Goal: Consume media (video, audio)

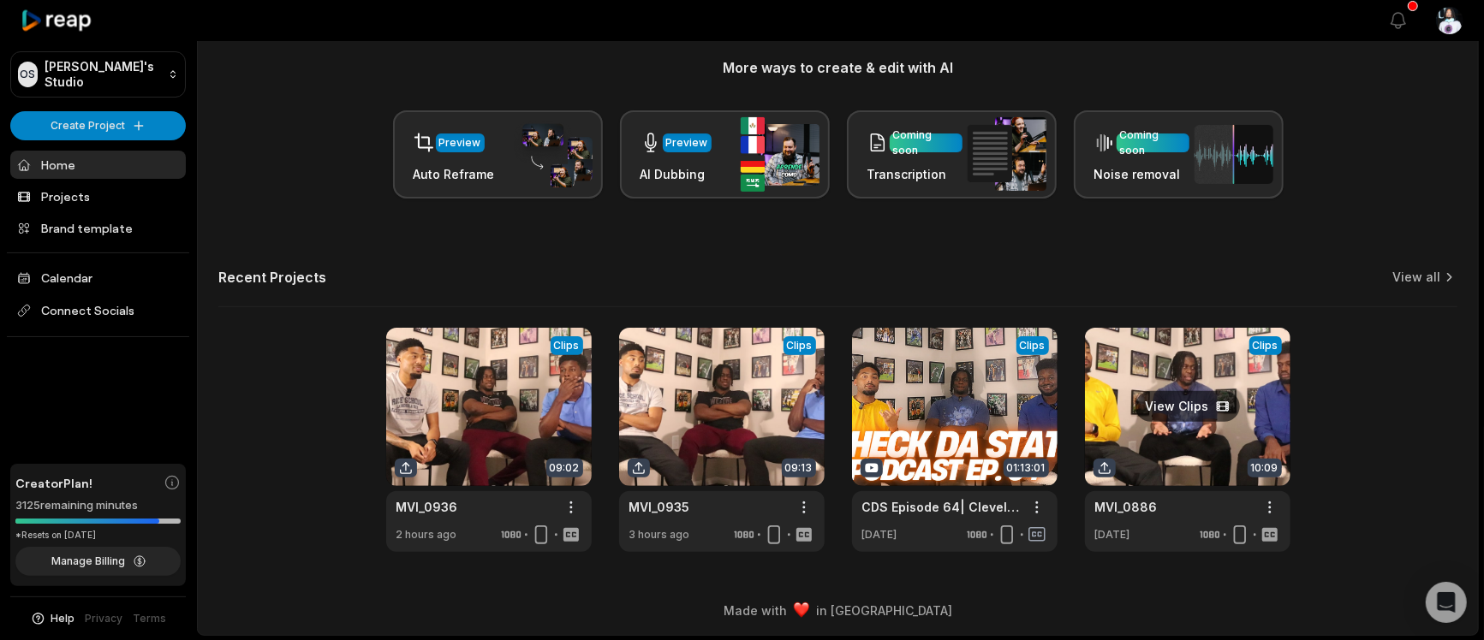
click at [1172, 402] on link at bounding box center [1187, 440] width 205 height 224
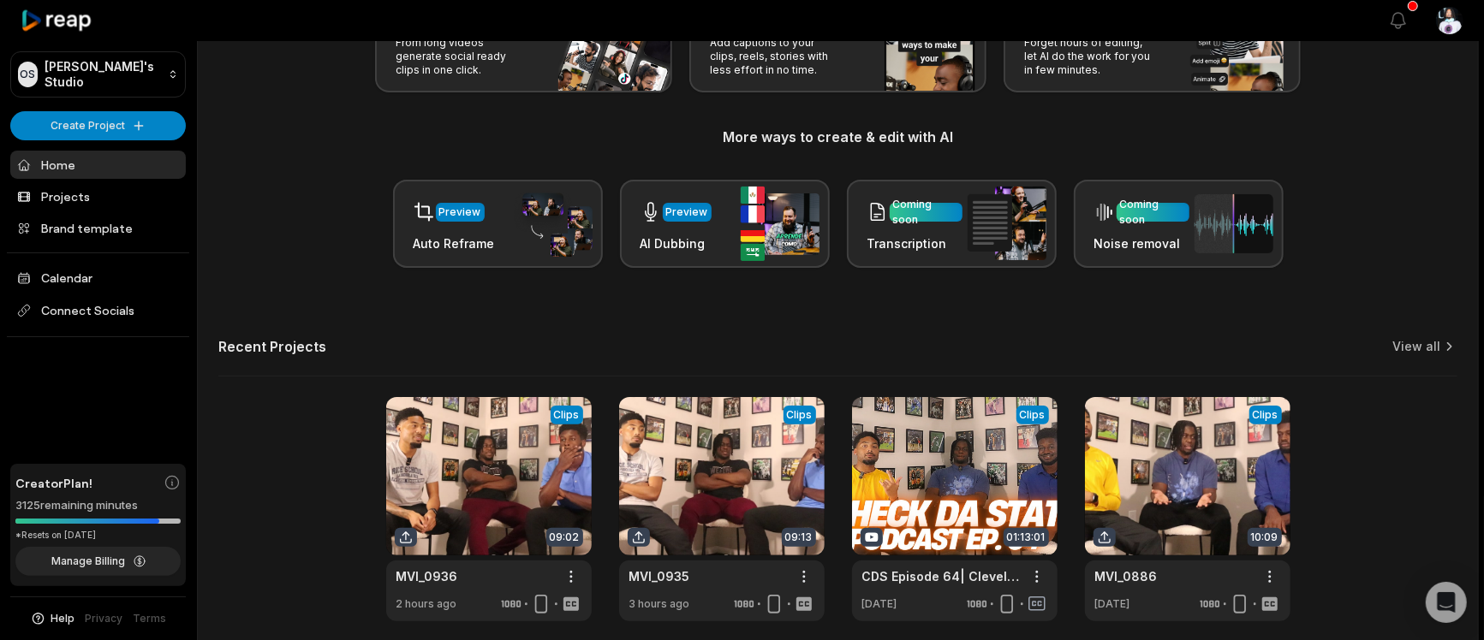
scroll to position [152, 0]
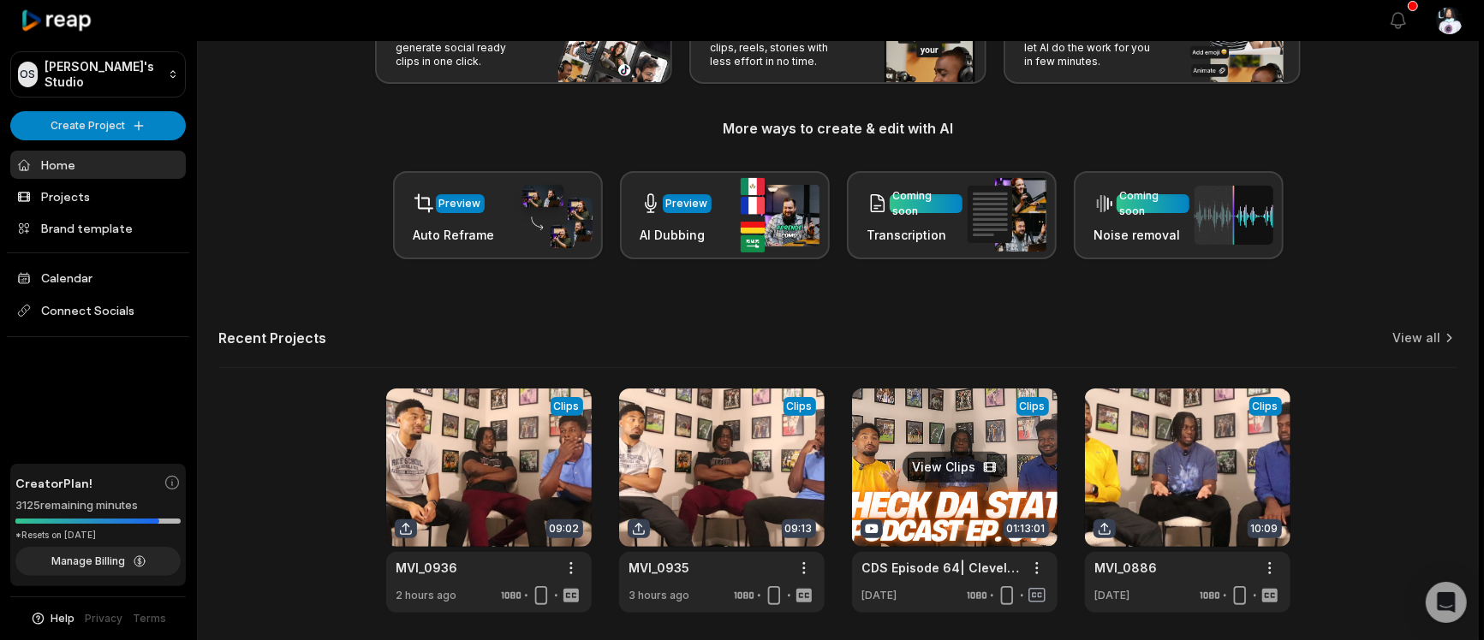
click at [977, 504] on link at bounding box center [954, 501] width 205 height 224
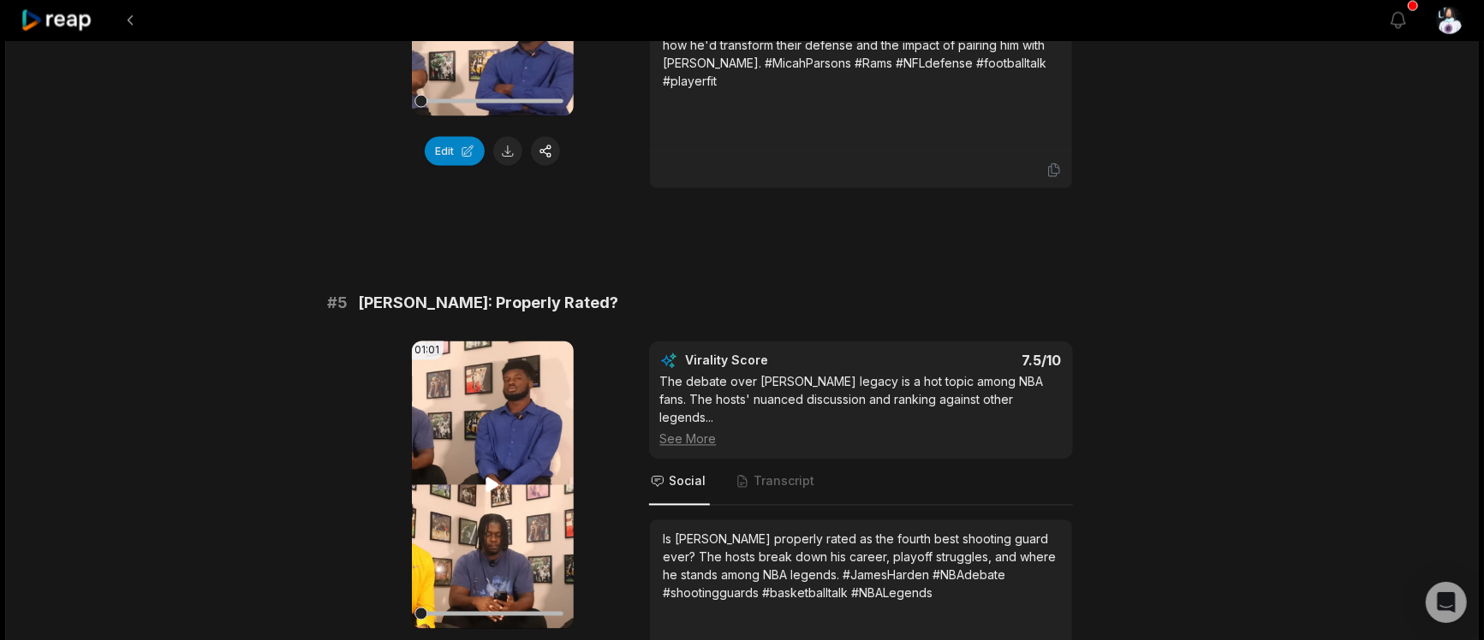
scroll to position [2159, 0]
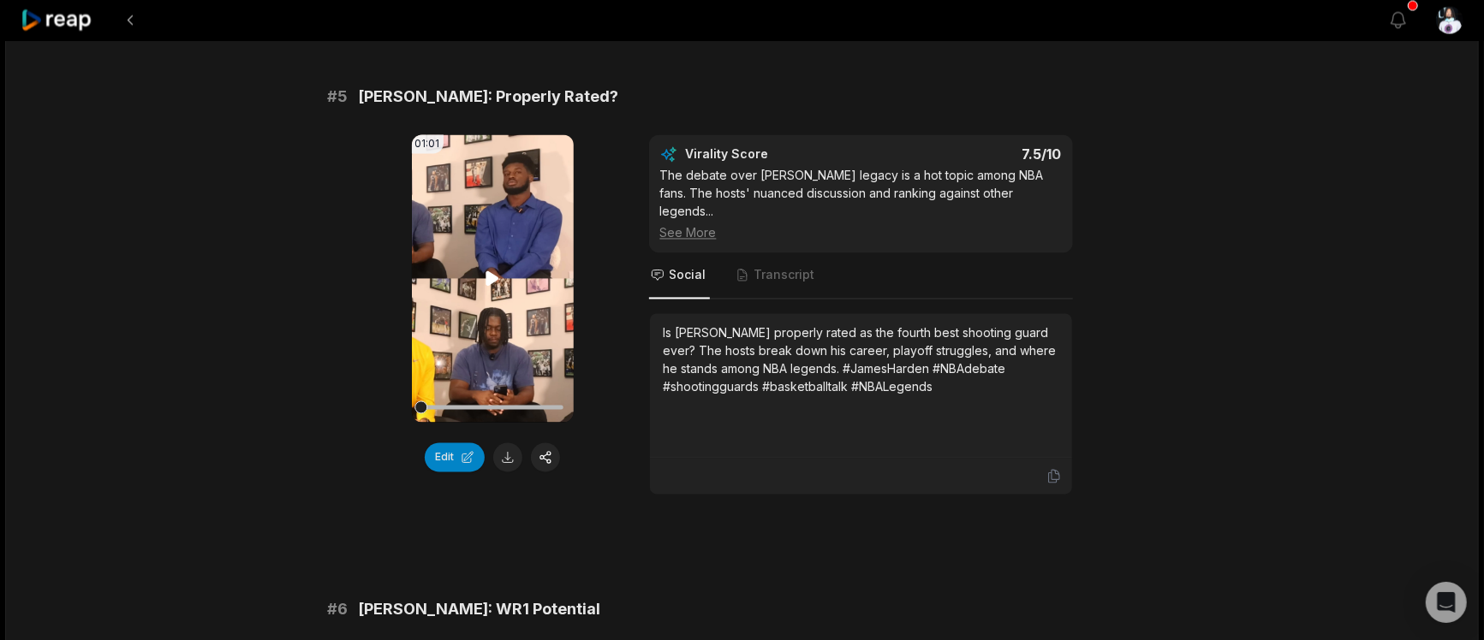
click at [497, 269] on icon at bounding box center [492, 279] width 21 height 21
drag, startPoint x: 456, startPoint y: 396, endPoint x: 409, endPoint y: 402, distance: 46.6
click at [409, 402] on div "01:01 Your browser does not support mp4 format. Edit Virality Score 7.5 /10 The…" at bounding box center [742, 315] width 829 height 360
